Goal: Obtain resource: Download file/media

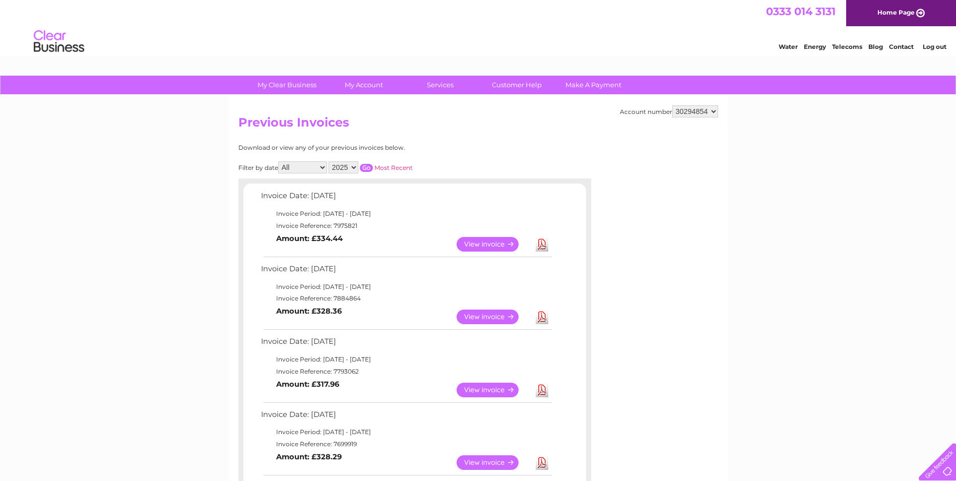
click at [475, 314] on link "View" at bounding box center [494, 316] width 74 height 15
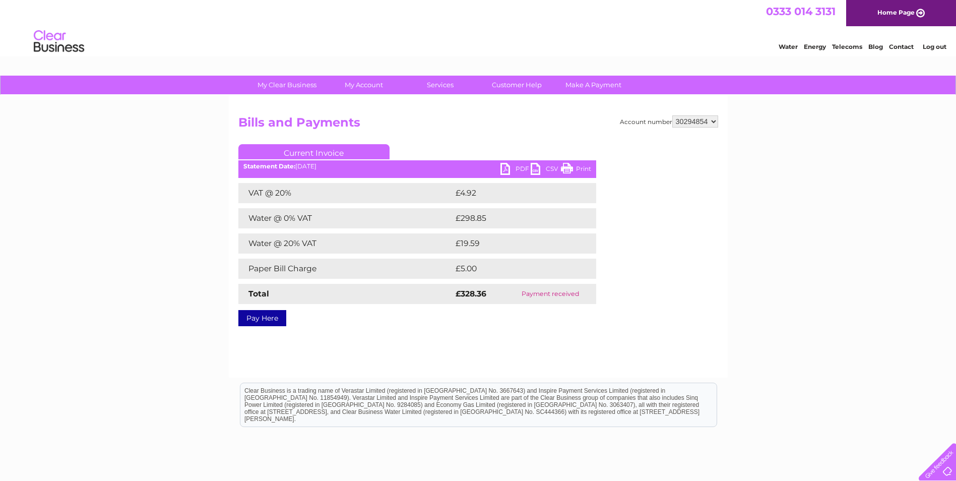
click at [517, 165] on link "PDF" at bounding box center [515, 170] width 30 height 15
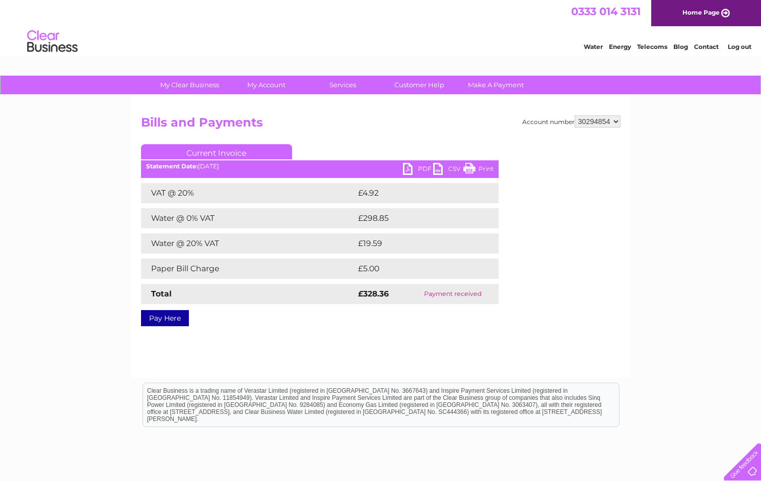
click at [417, 165] on link "PDF" at bounding box center [418, 170] width 30 height 15
